Goal: Task Accomplishment & Management: Manage account settings

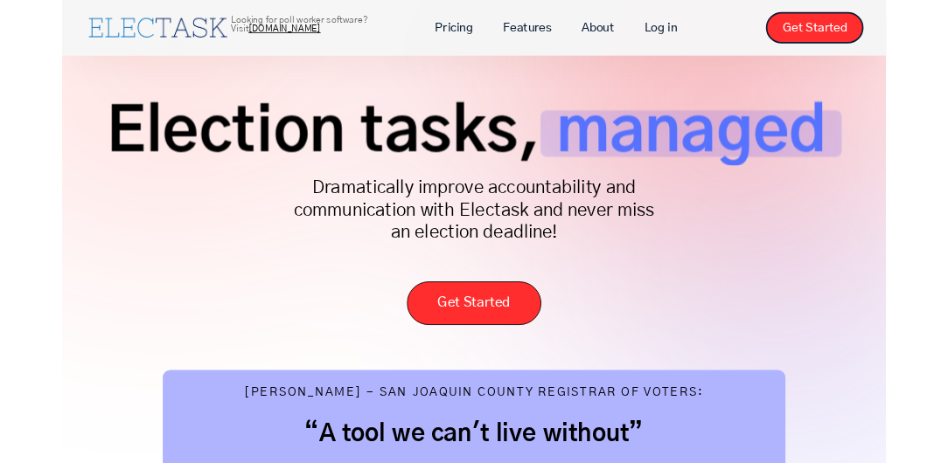
scroll to position [56, 0]
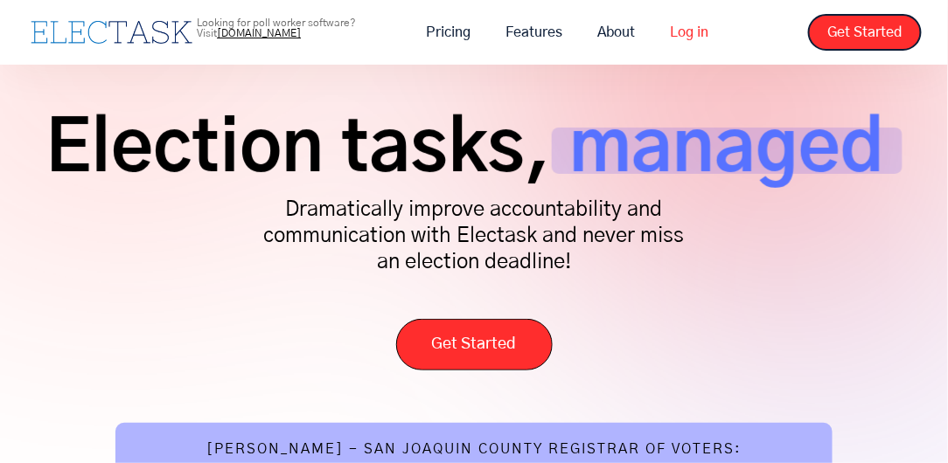
click at [689, 35] on link "Log in" at bounding box center [688, 32] width 73 height 37
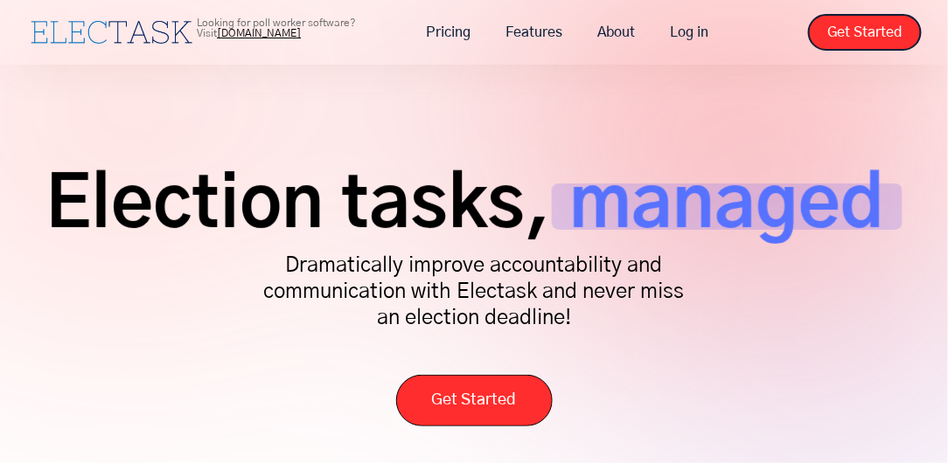
click at [686, 33] on link "Log in" at bounding box center [688, 32] width 73 height 37
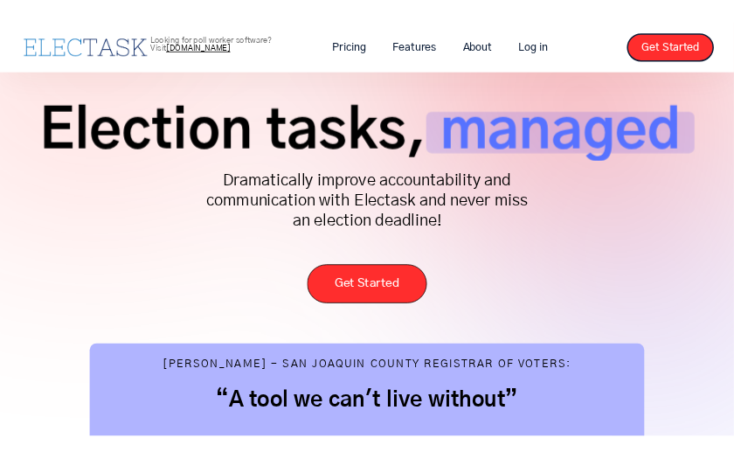
scroll to position [67, 0]
